Goal: Communication & Community: Ask a question

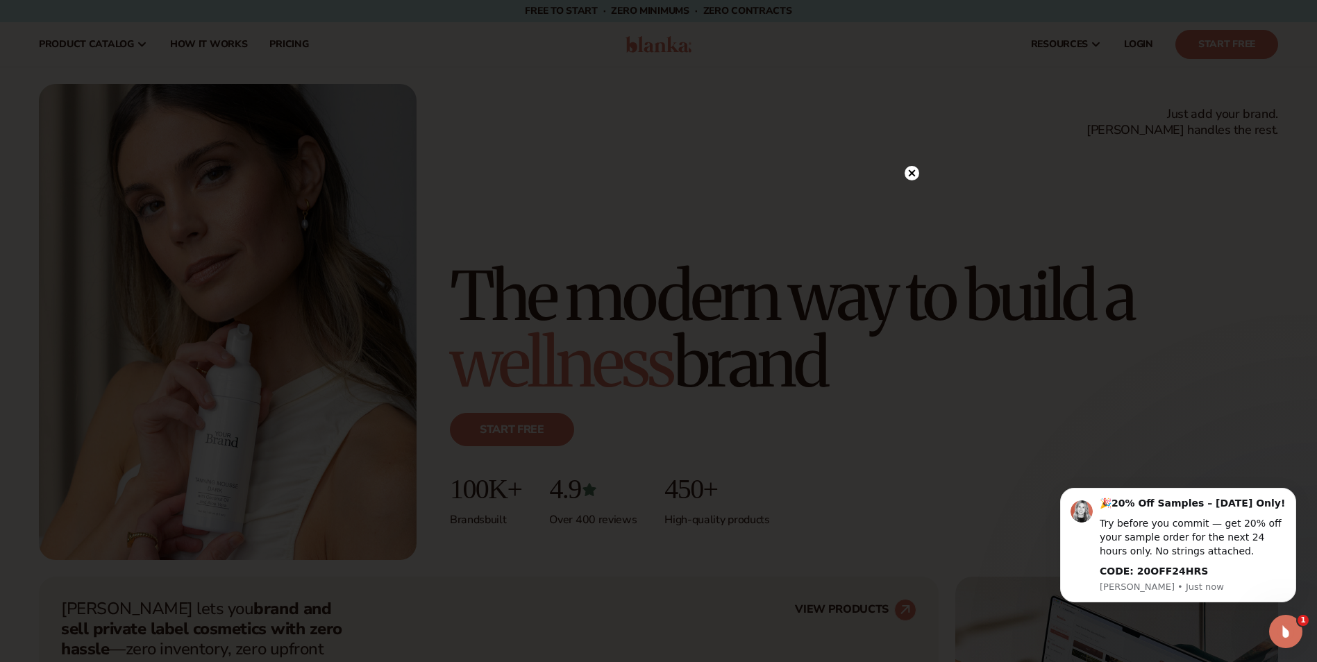
click at [912, 169] on circle at bounding box center [912, 173] width 15 height 15
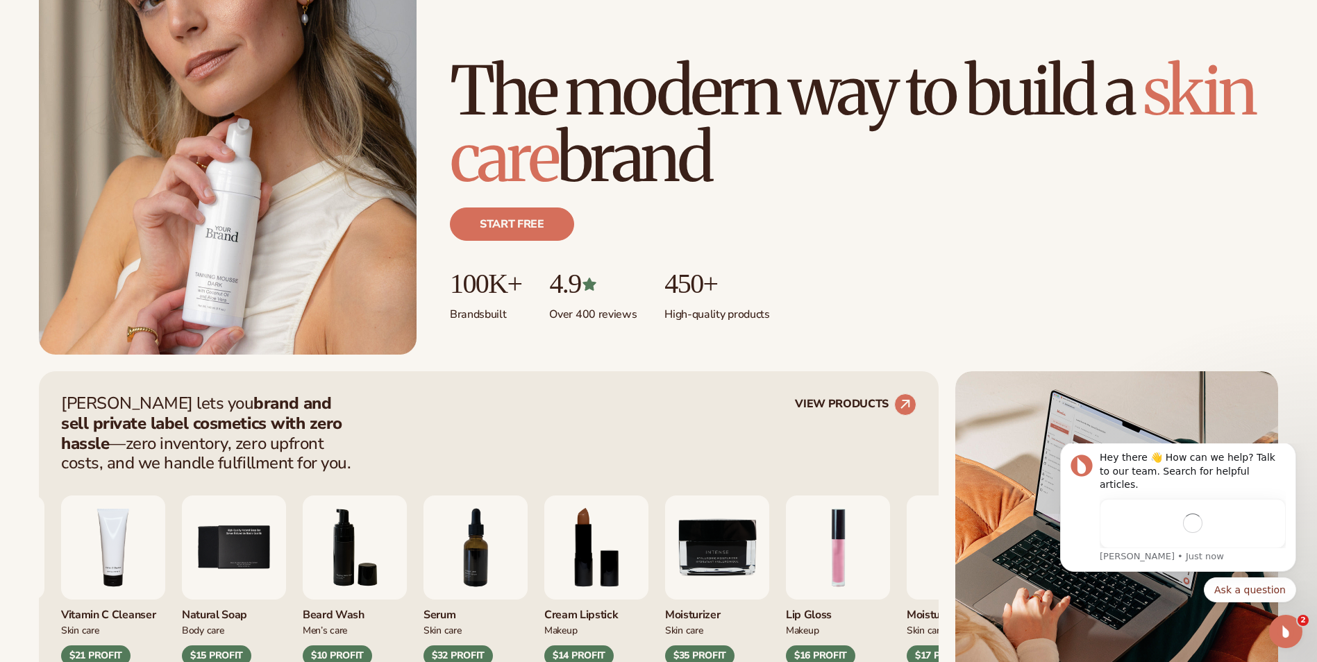
scroll to position [208, 0]
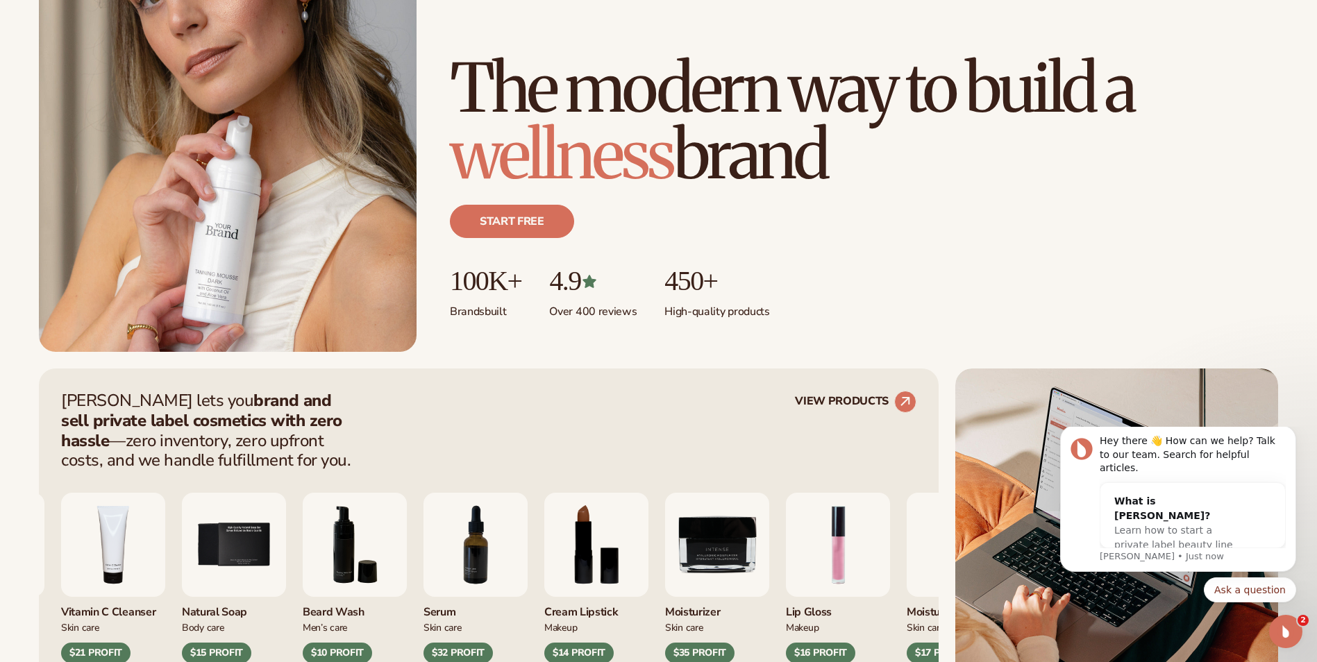
click at [0, 328] on html "Skip to content Free to start · ZERO minimums · ZERO contracts · Free to start …" at bounding box center [658, 123] width 1317 height 662
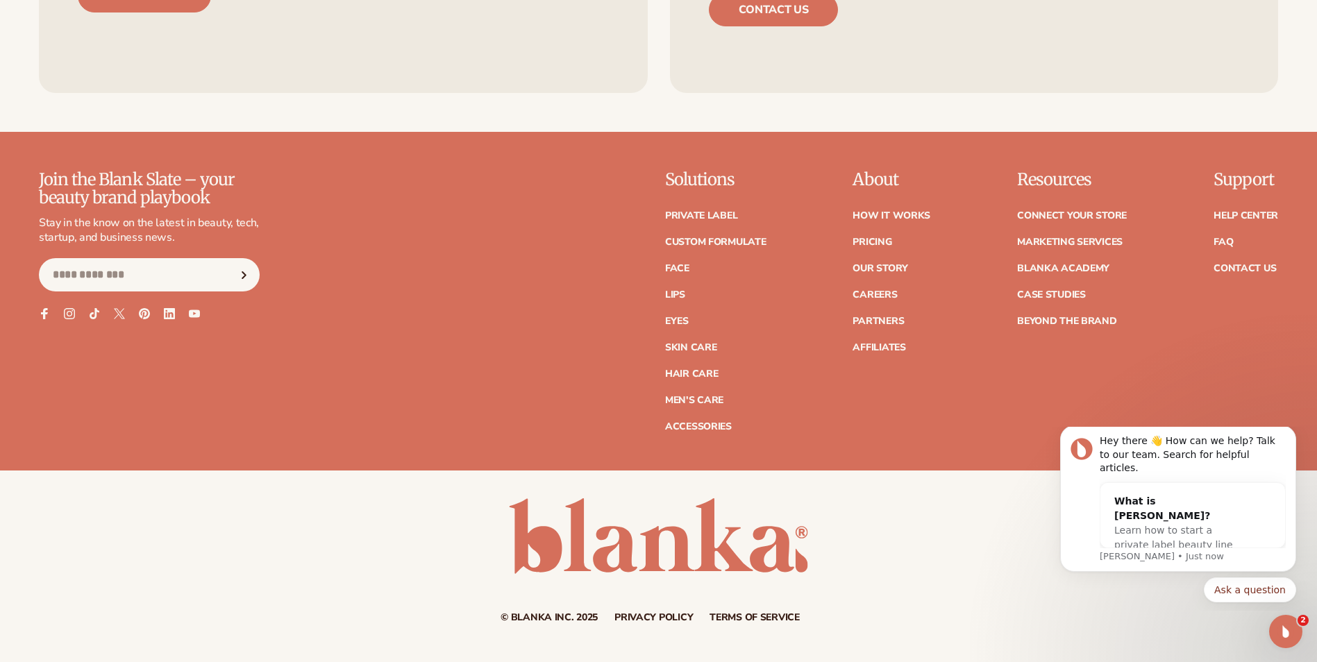
scroll to position [6304, 0]
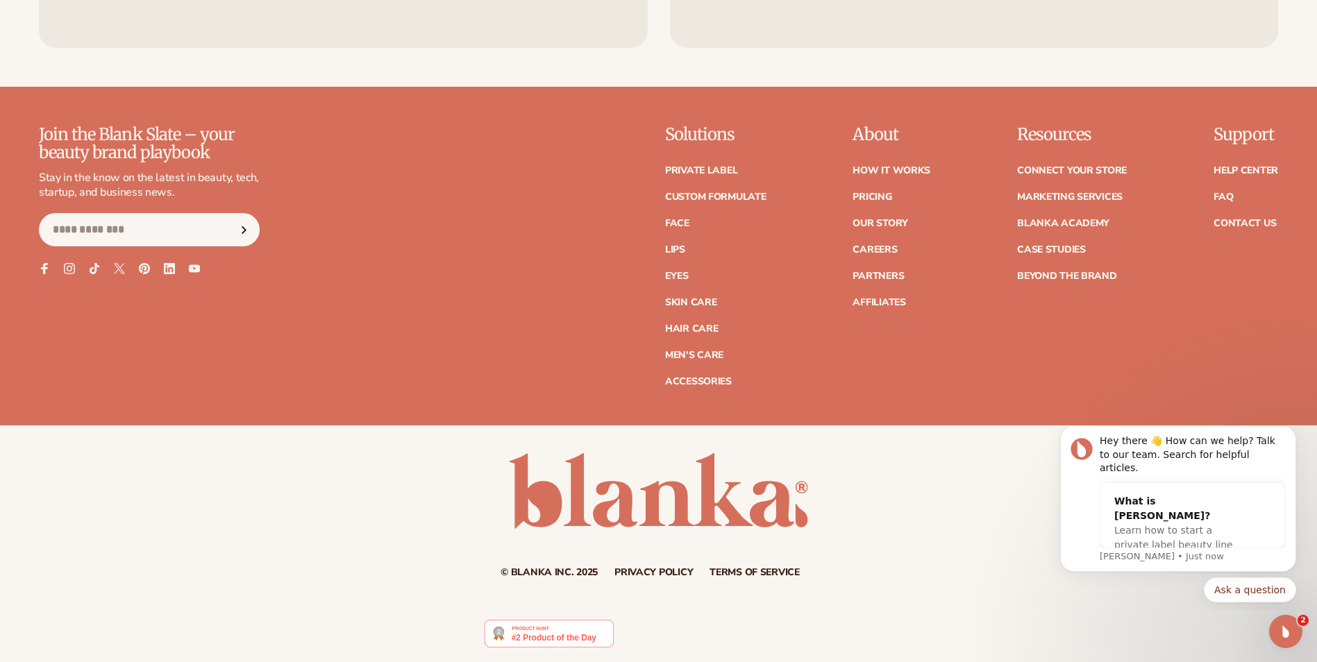
drag, startPoint x: 1325, startPoint y: 385, endPoint x: 10, endPoint y: 28, distance: 1362.8
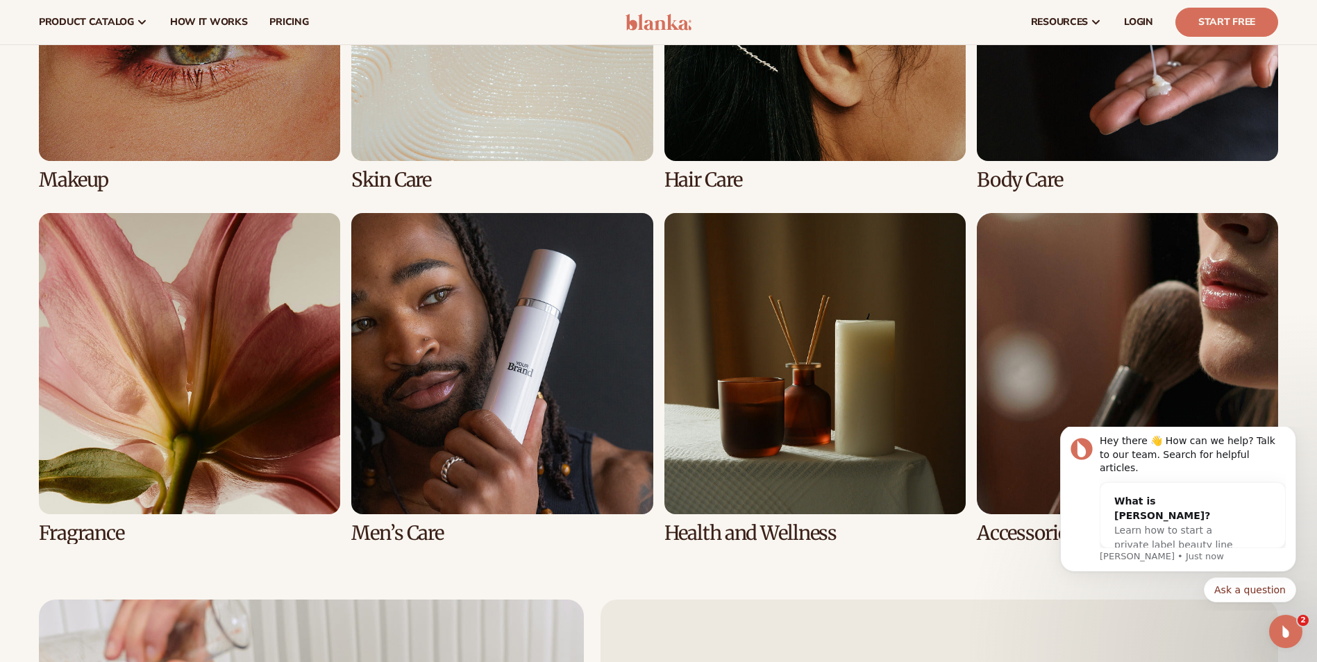
scroll to position [3040, 0]
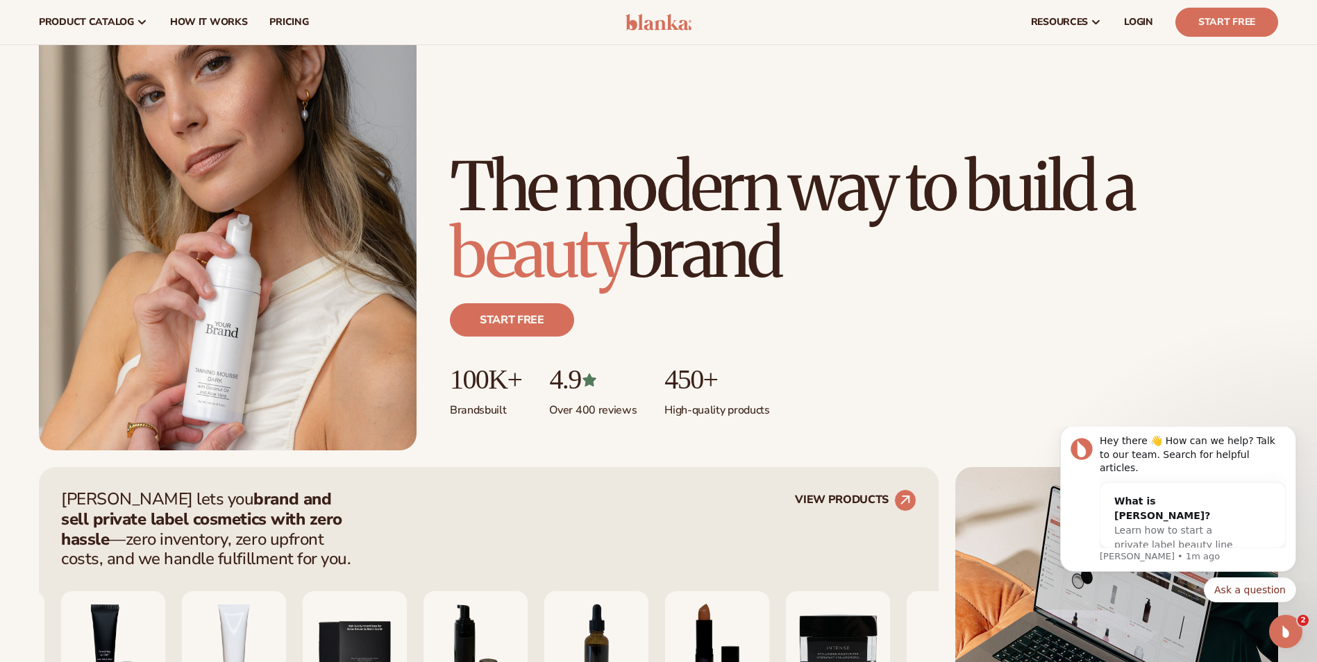
scroll to position [0, 0]
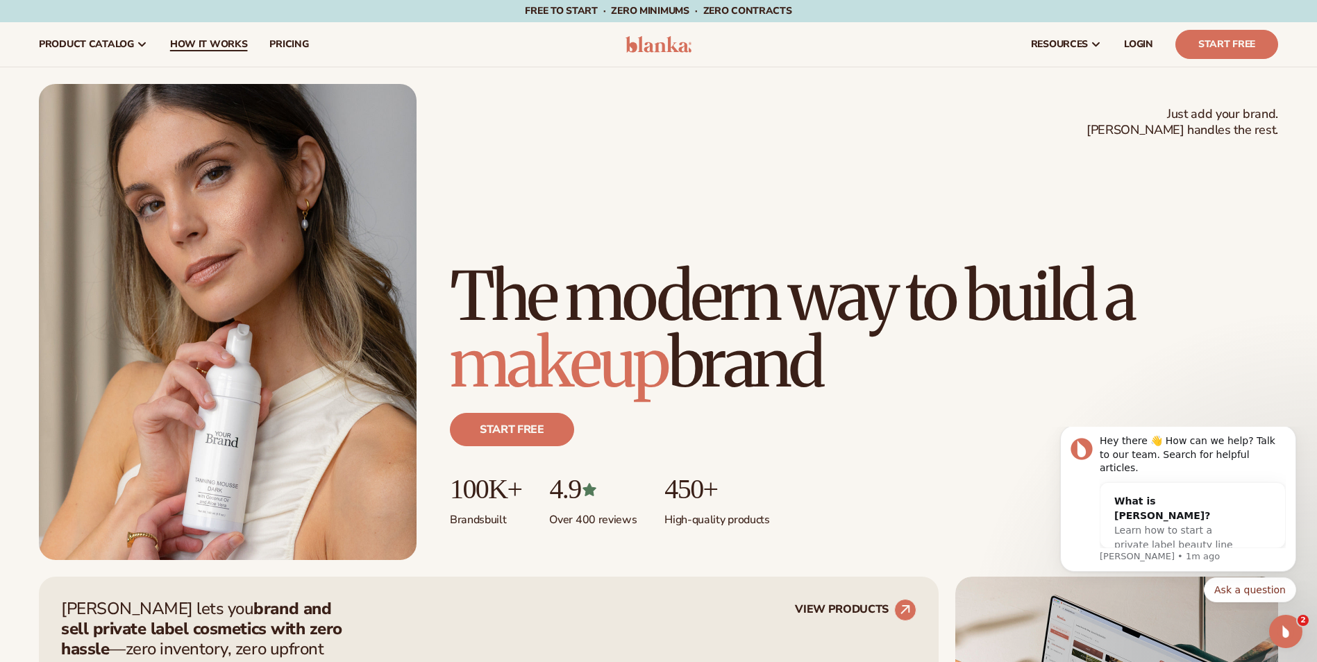
click at [235, 50] on span "How It Works" at bounding box center [209, 44] width 78 height 11
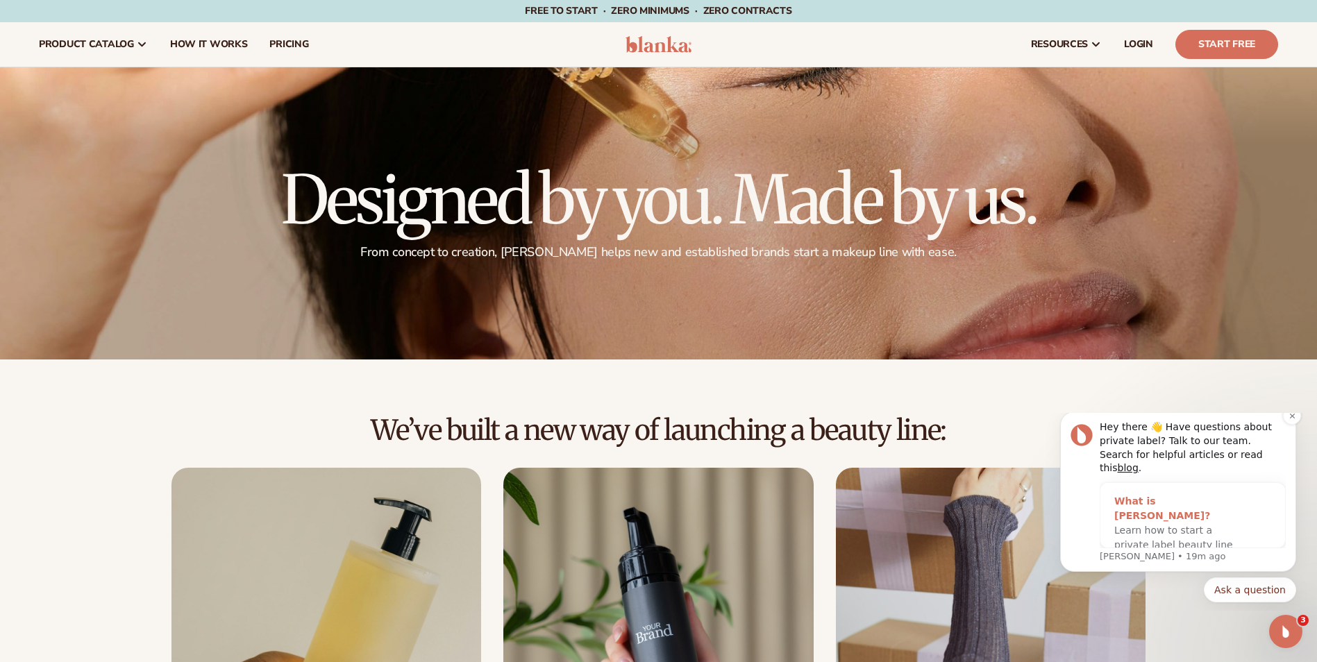
click at [1212, 537] on span "Learn how to start a private label beauty line with [PERSON_NAME]" at bounding box center [1173, 545] width 119 height 40
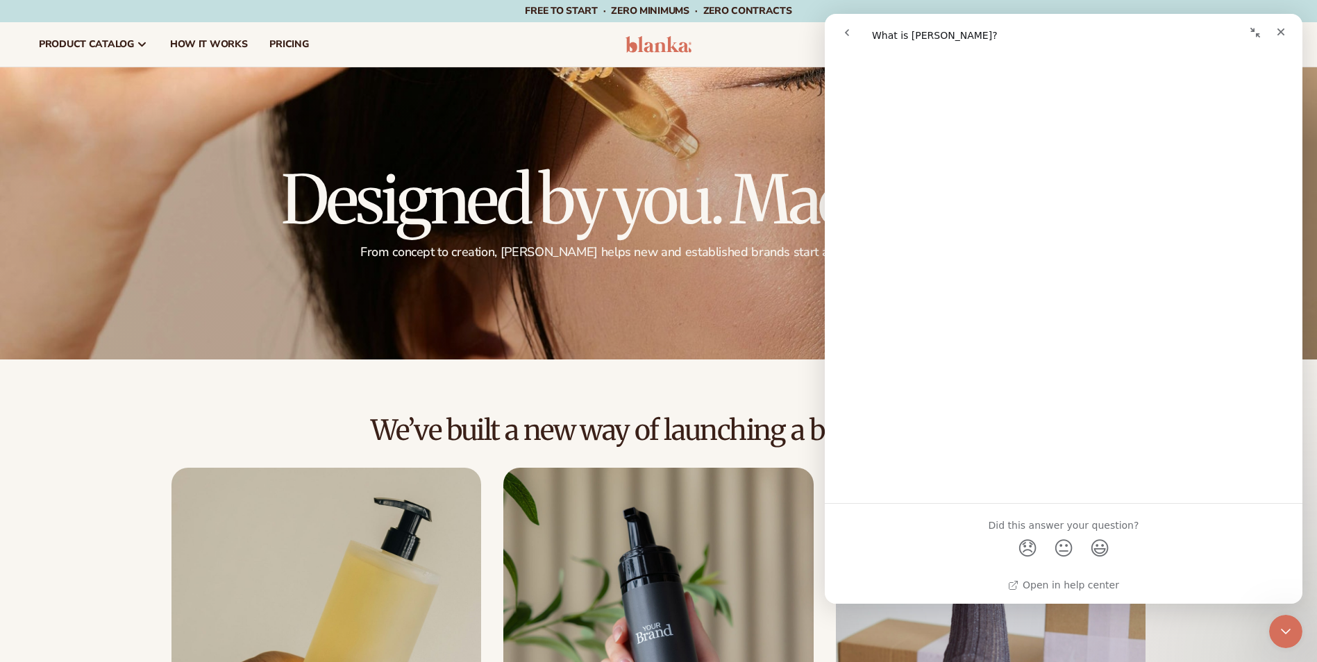
scroll to position [642, 0]
click at [835, 36] on button "go back" at bounding box center [847, 32] width 26 height 26
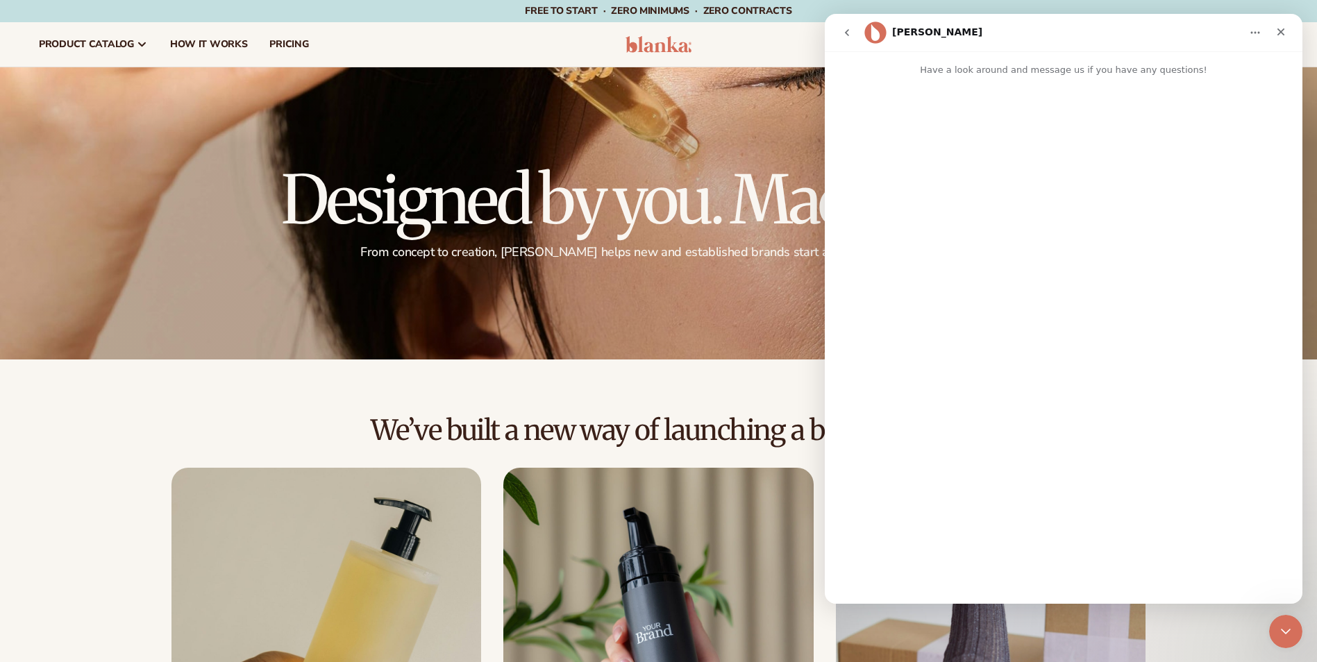
scroll to position [0, 0]
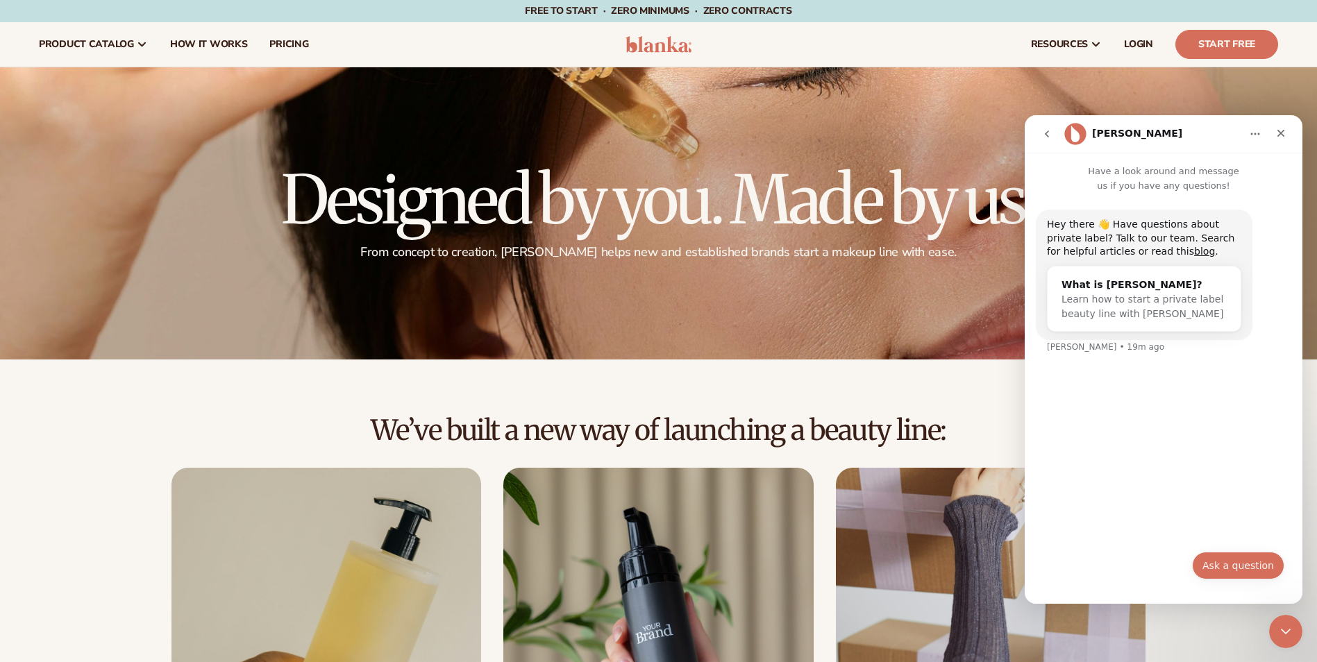
click at [1232, 563] on button "Ask a question" at bounding box center [1238, 566] width 92 height 28
click at [1139, 509] on input "Your email" at bounding box center [1164, 511] width 232 height 35
type input "**********"
click at [1134, 560] on div "Intercom messenger" at bounding box center [1163, 561] width 249 height 62
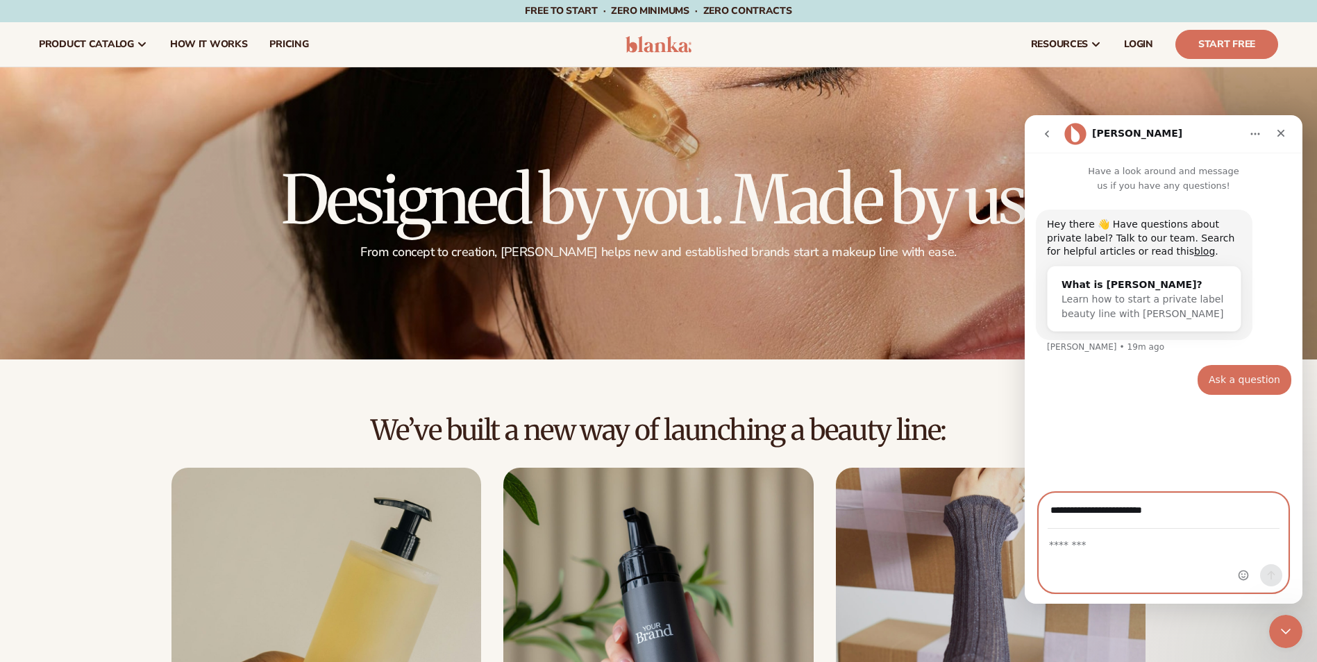
click at [1134, 537] on textarea "Message…" at bounding box center [1163, 542] width 249 height 24
type textarea "**********"
click at [1270, 580] on icon "Send a message…" at bounding box center [1271, 575] width 11 height 11
